Goal: Task Accomplishment & Management: Use online tool/utility

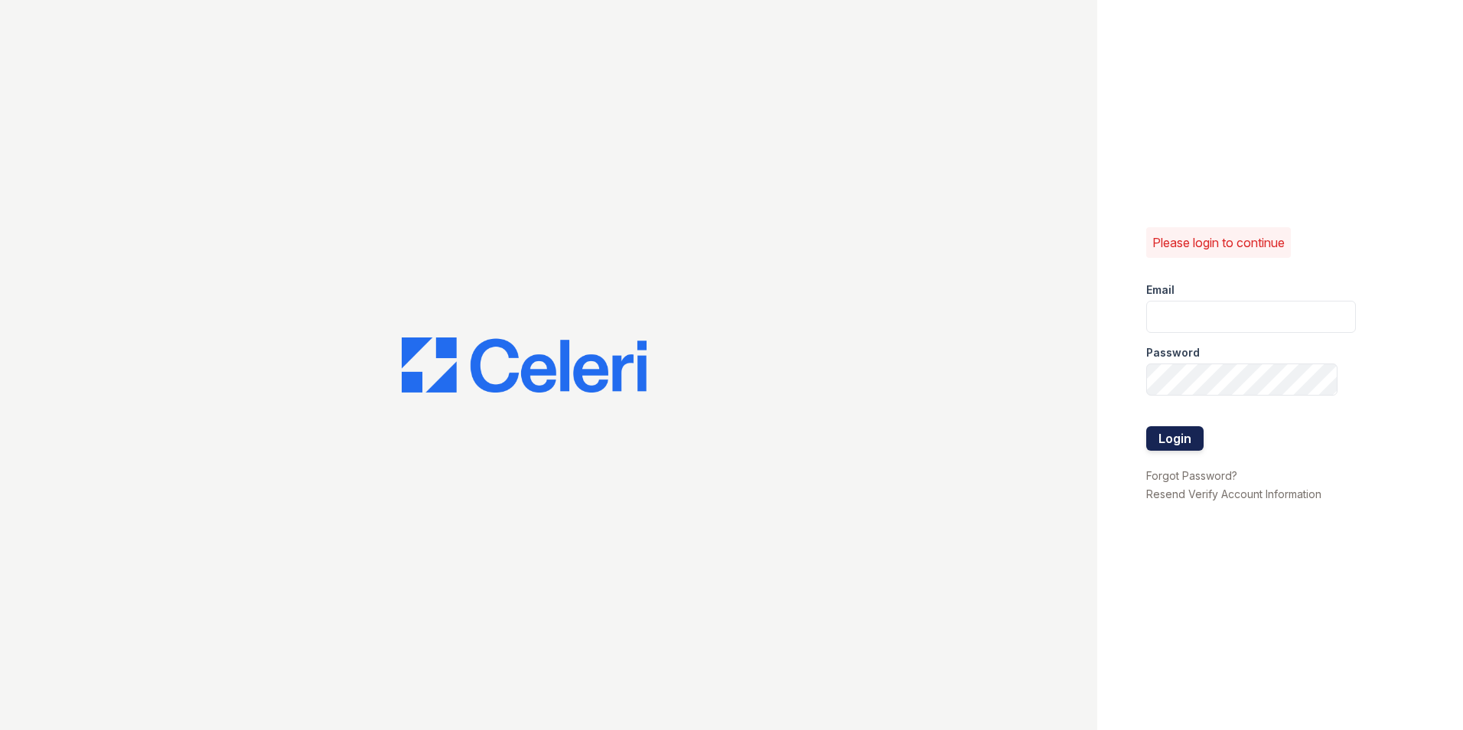
type input "gabriellejohnson@spmlv.com"
click at [1176, 439] on button "Login" at bounding box center [1174, 438] width 57 height 24
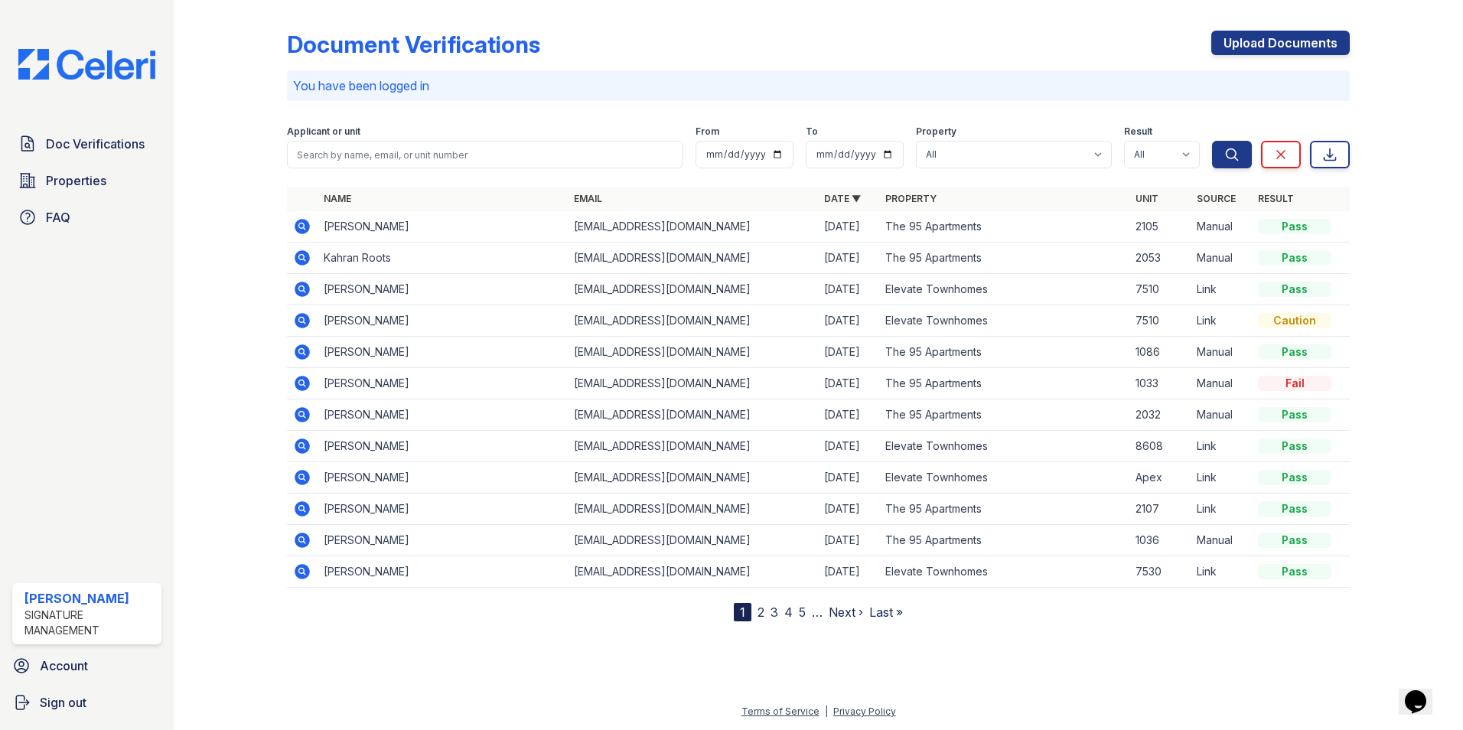
click at [299, 225] on icon at bounding box center [302, 226] width 18 height 18
click at [93, 168] on link "Properties" at bounding box center [86, 180] width 149 height 31
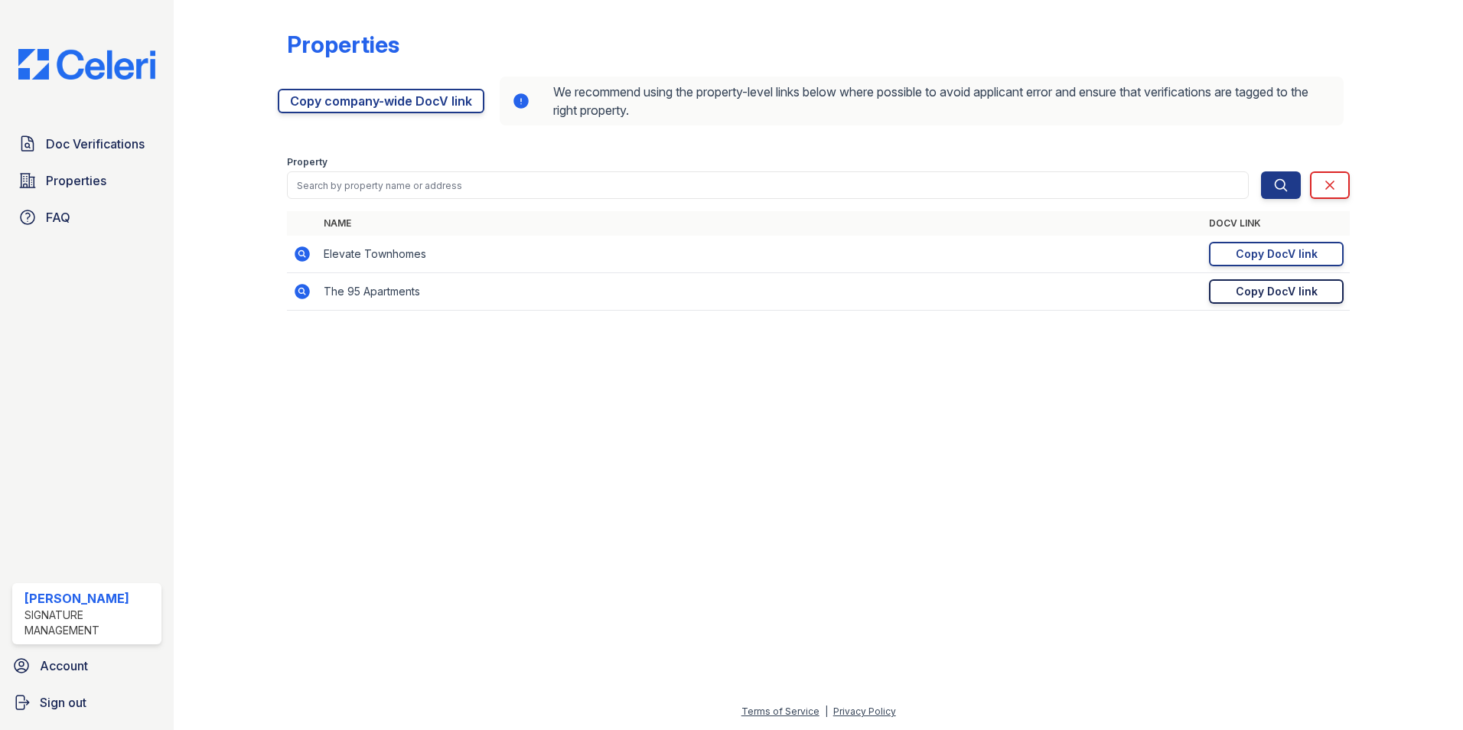
click at [1319, 289] on link "Copy DocV link Copy link" at bounding box center [1276, 291] width 135 height 24
